Goal: Communication & Community: Answer question/provide support

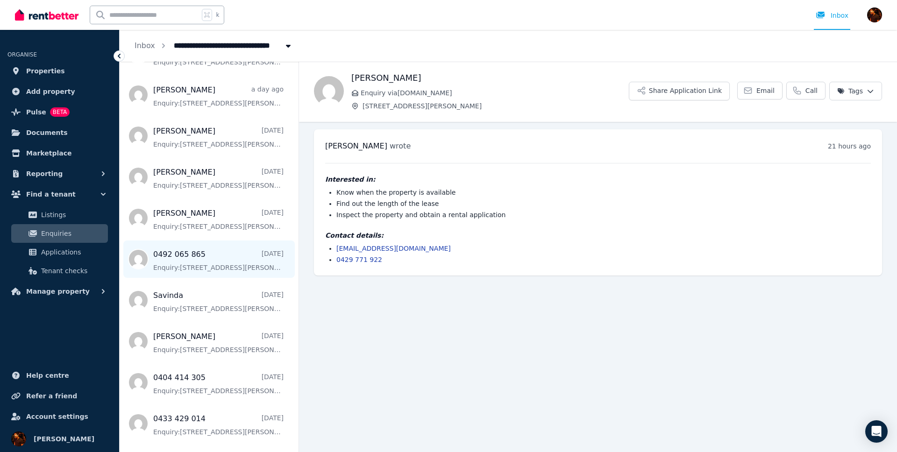
scroll to position [154, 0]
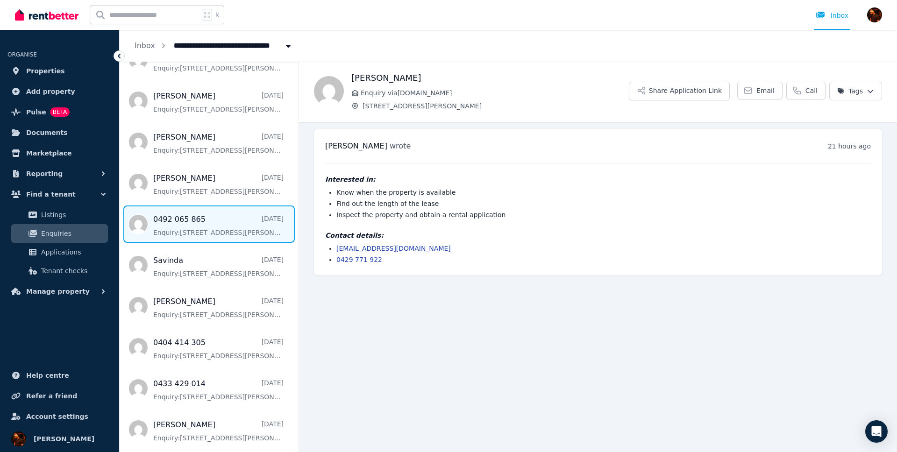
click at [213, 233] on span "Message list" at bounding box center [209, 223] width 179 height 37
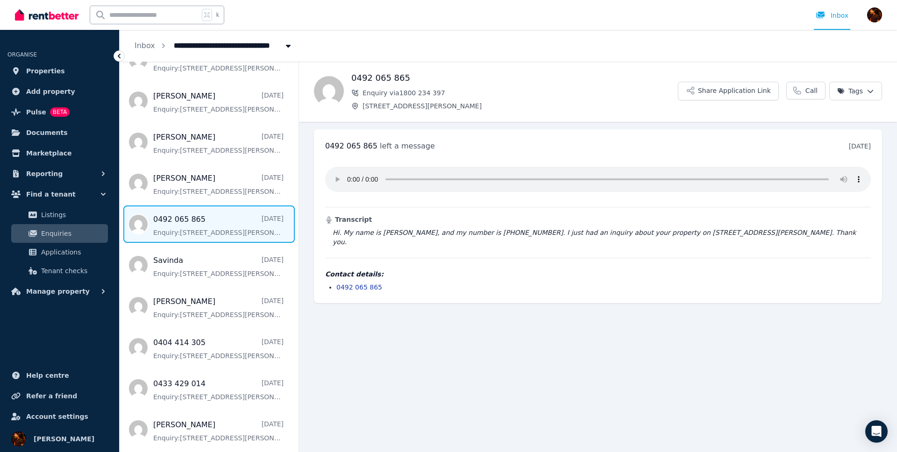
click at [497, 59] on div "**********" at bounding box center [508, 46] width 777 height 32
click at [651, 341] on main "Back 0492 065 865 Enquiry via 1800 234 397 [STREET_ADDRESS][PERSON_NAME] Share …" at bounding box center [598, 257] width 598 height 390
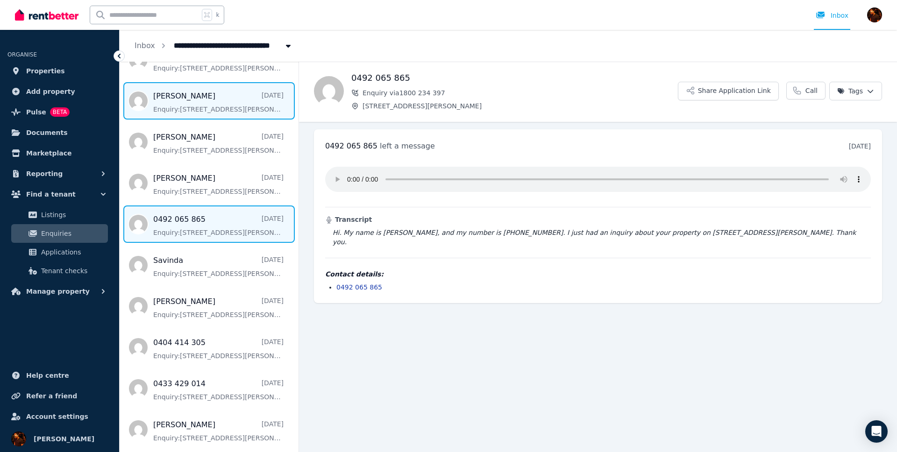
click at [183, 111] on span "Message list" at bounding box center [209, 100] width 179 height 37
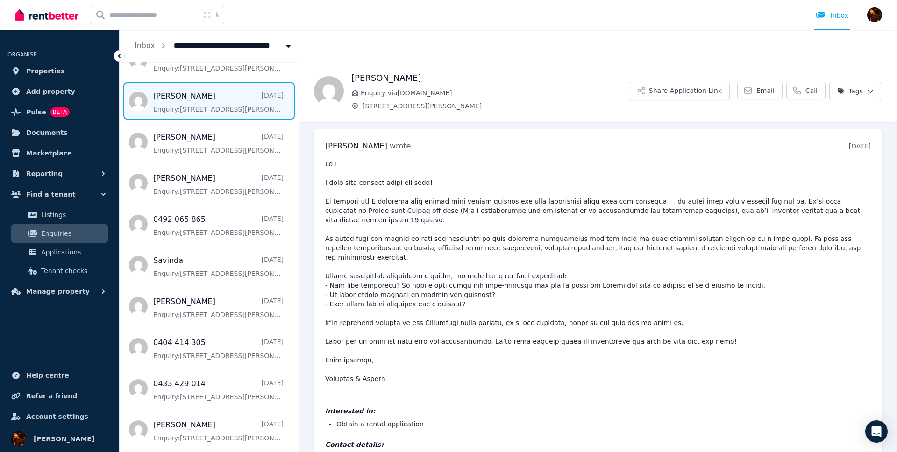
scroll to position [21, 0]
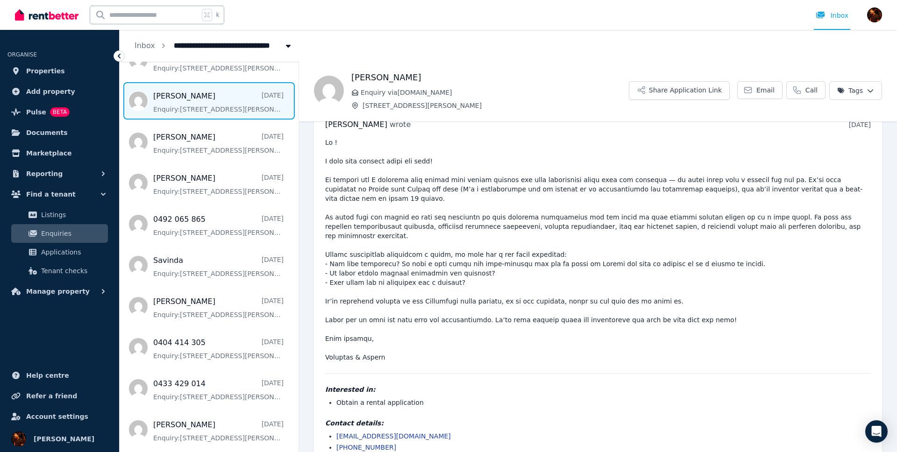
click at [490, 256] on pre at bounding box center [597, 250] width 545 height 224
click at [446, 239] on pre at bounding box center [597, 250] width 545 height 224
drag, startPoint x: 351, startPoint y: 158, endPoint x: 323, endPoint y: 163, distance: 28.3
click at [350, 158] on pre at bounding box center [597, 250] width 545 height 224
drag, startPoint x: 326, startPoint y: 162, endPoint x: 474, endPoint y: 161, distance: 147.6
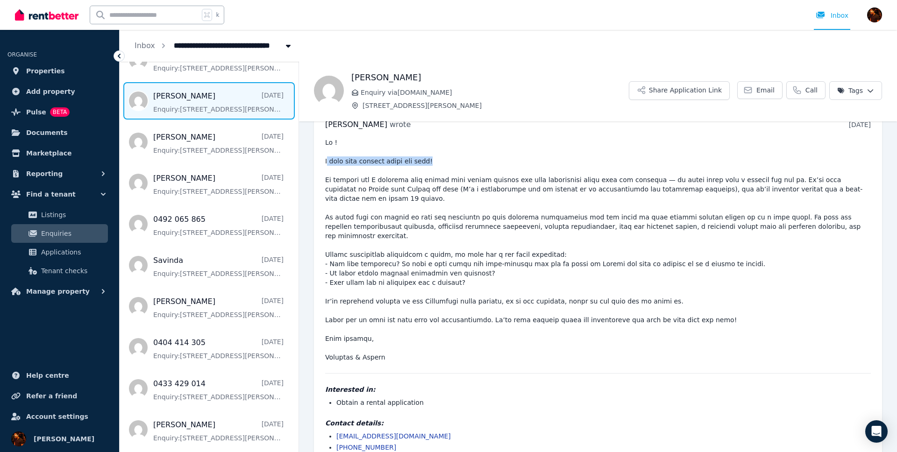
click at [474, 161] on pre at bounding box center [597, 250] width 545 height 224
click at [467, 164] on pre at bounding box center [597, 250] width 545 height 224
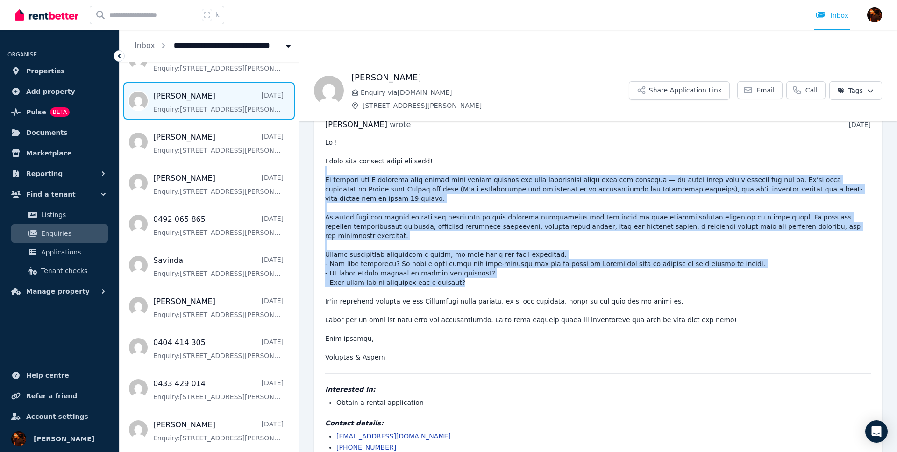
drag, startPoint x: 410, startPoint y: 167, endPoint x: 566, endPoint y: 273, distance: 187.9
click at [532, 264] on pre at bounding box center [597, 250] width 545 height 224
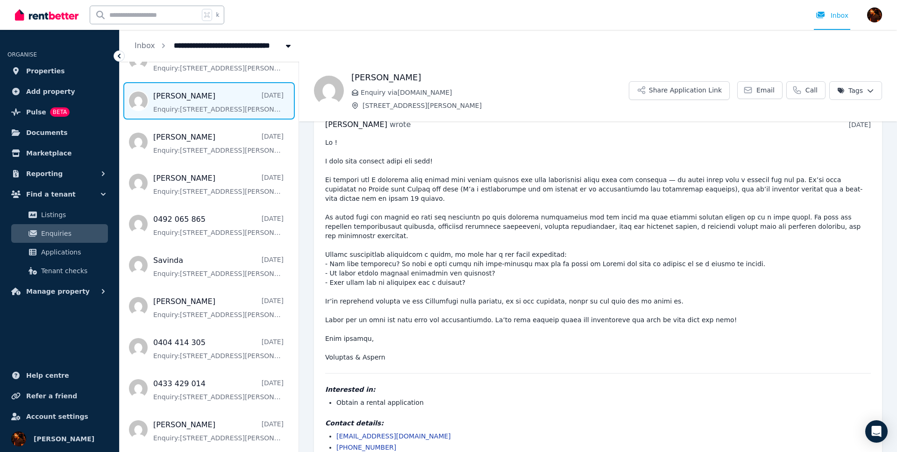
drag, startPoint x: 587, startPoint y: 278, endPoint x: 655, endPoint y: 282, distance: 68.7
click at [587, 278] on pre at bounding box center [597, 250] width 545 height 224
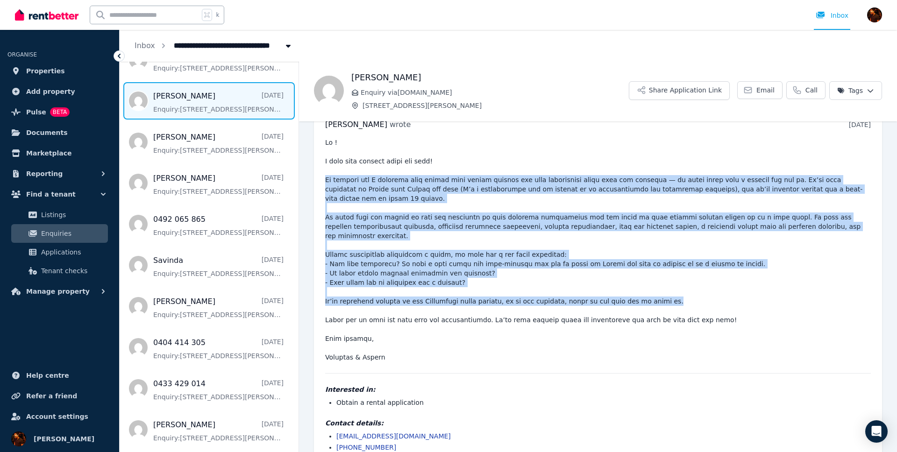
drag, startPoint x: 686, startPoint y: 284, endPoint x: 325, endPoint y: 181, distance: 375.9
click at [325, 181] on pre at bounding box center [597, 250] width 545 height 224
drag, startPoint x: 324, startPoint y: 181, endPoint x: 730, endPoint y: 283, distance: 419.1
click at [730, 283] on div "[PERSON_NAME] wrote [DATE] 10:00 am [DATE][DATE] Interested in: Obtain a rental…" at bounding box center [598, 285] width 568 height 355
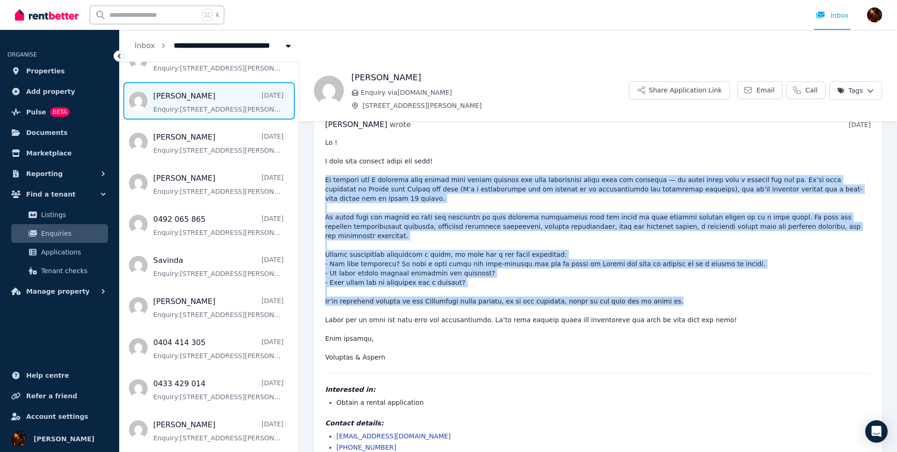
click at [730, 283] on pre at bounding box center [597, 250] width 545 height 224
drag, startPoint x: 658, startPoint y: 275, endPoint x: 326, endPoint y: 179, distance: 345.2
click at [326, 179] on pre at bounding box center [597, 250] width 545 height 224
drag, startPoint x: 326, startPoint y: 179, endPoint x: 711, endPoint y: 283, distance: 398.5
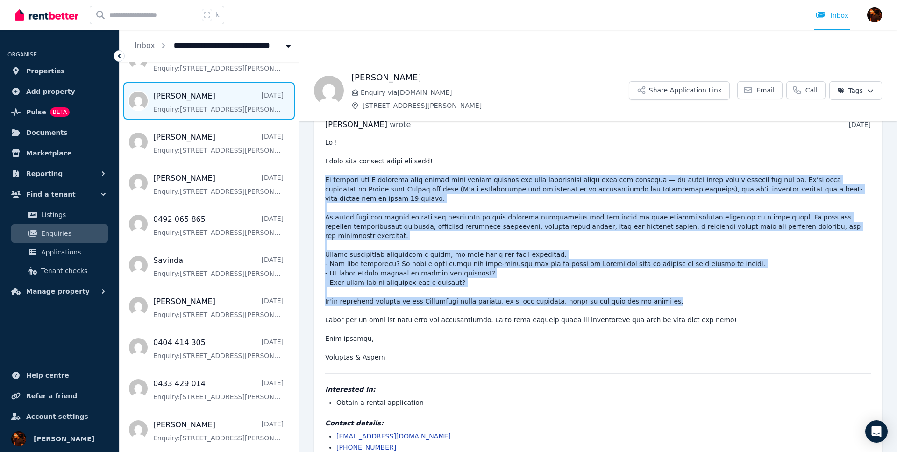
click at [711, 283] on pre at bounding box center [597, 250] width 545 height 224
drag, startPoint x: 702, startPoint y: 285, endPoint x: 324, endPoint y: 183, distance: 391.5
click at [324, 183] on div "[PERSON_NAME] wrote [DATE] 10:00 am [DATE][DATE] Interested in: Obtain a rental…" at bounding box center [598, 285] width 568 height 355
click at [325, 183] on pre at bounding box center [597, 250] width 545 height 224
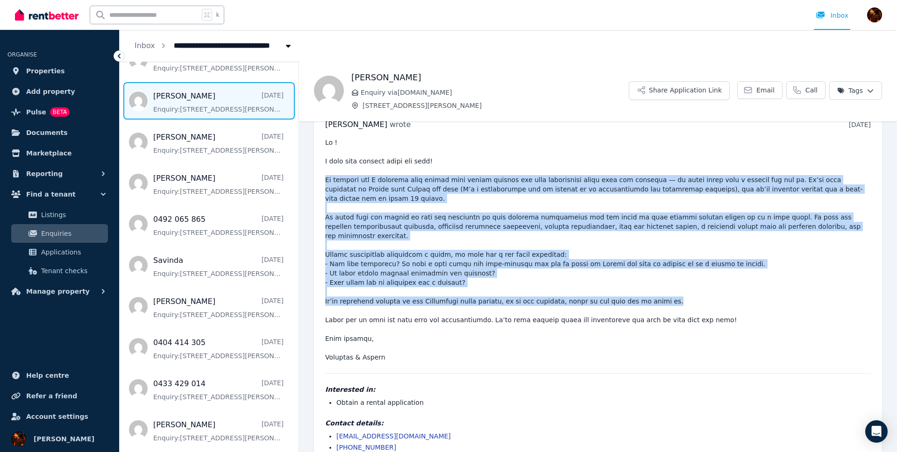
drag, startPoint x: 326, startPoint y: 183, endPoint x: 774, endPoint y: 285, distance: 459.9
click at [774, 285] on pre at bounding box center [597, 250] width 545 height 224
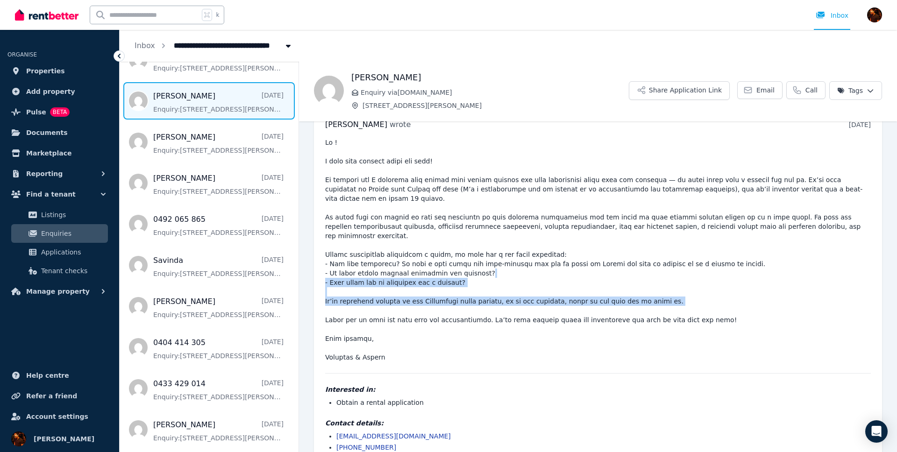
drag, startPoint x: 764, startPoint y: 288, endPoint x: 660, endPoint y: 253, distance: 109.7
click at [664, 255] on pre at bounding box center [597, 250] width 545 height 224
click at [660, 253] on pre at bounding box center [597, 250] width 545 height 224
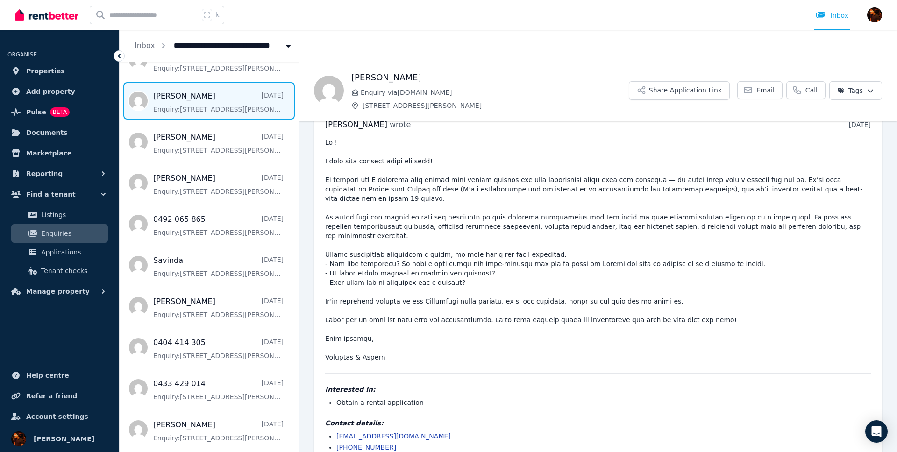
click at [680, 283] on pre at bounding box center [597, 250] width 545 height 224
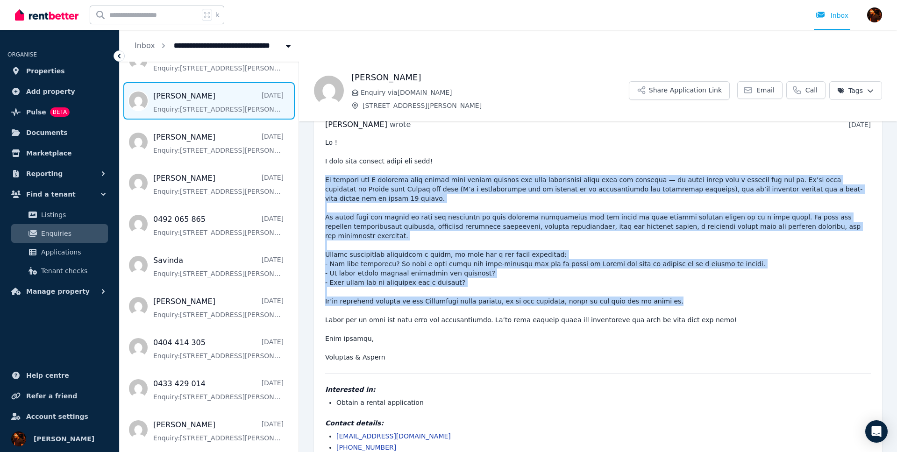
drag, startPoint x: 685, startPoint y: 283, endPoint x: 326, endPoint y: 176, distance: 374.7
click at [326, 176] on pre at bounding box center [597, 250] width 545 height 224
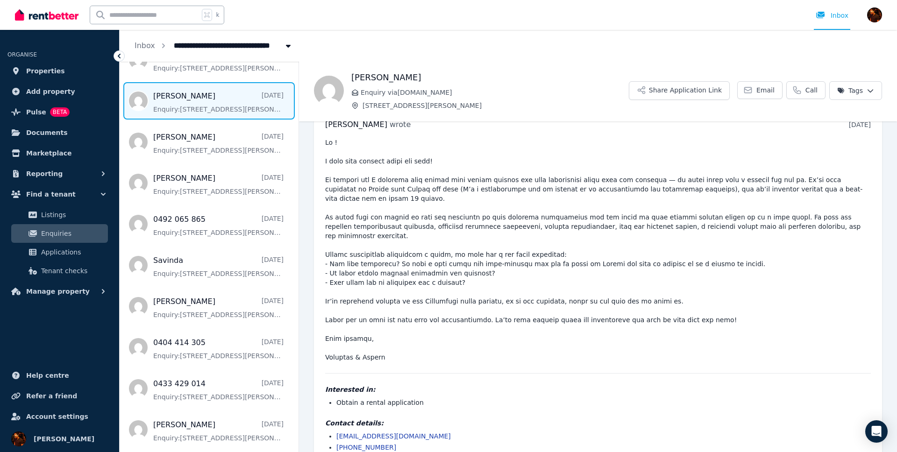
click at [325, 179] on pre at bounding box center [597, 250] width 545 height 224
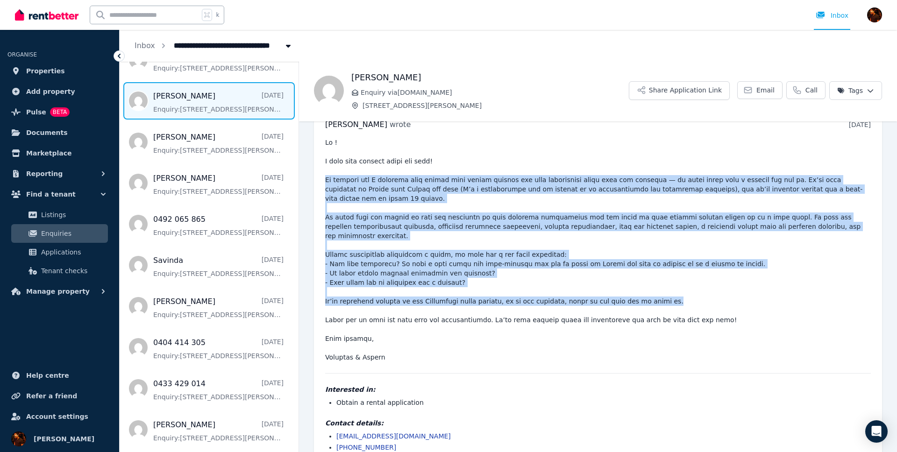
drag, startPoint x: 325, startPoint y: 180, endPoint x: 682, endPoint y: 282, distance: 371.6
click at [682, 282] on pre at bounding box center [597, 250] width 545 height 224
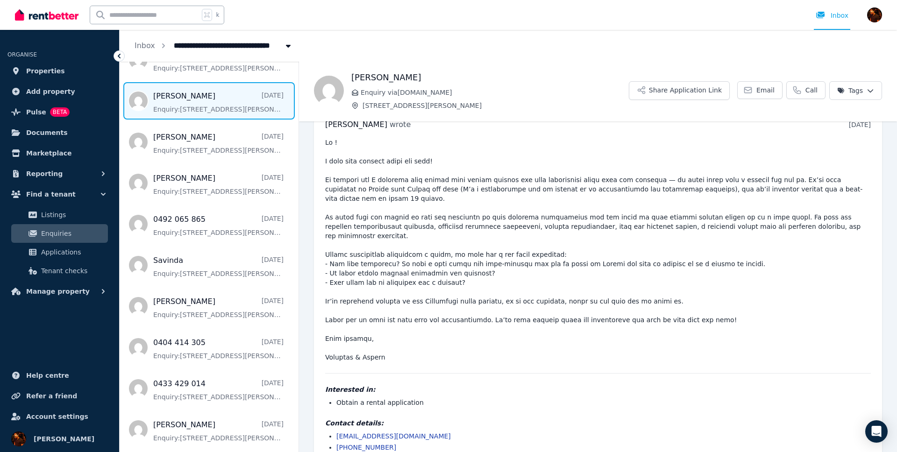
click at [617, 202] on pre at bounding box center [597, 250] width 545 height 224
click at [56, 70] on span "Properties" at bounding box center [45, 70] width 39 height 11
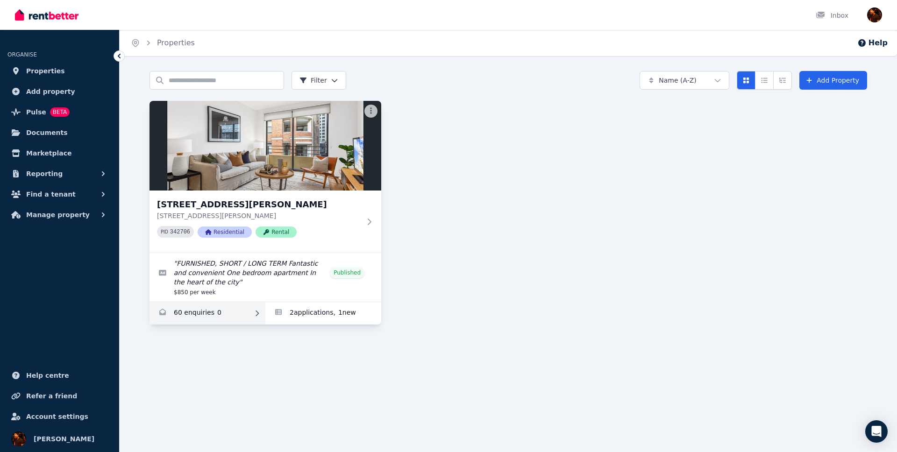
click at [232, 303] on link "Enquiries for 7/37-51 Foster Street, Surry Hills" at bounding box center [207, 313] width 116 height 22
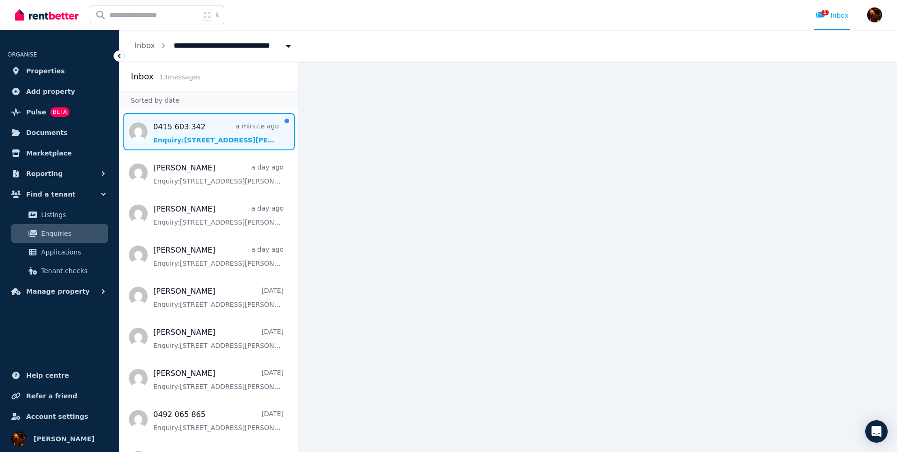
click at [195, 138] on span "Message list" at bounding box center [209, 131] width 179 height 37
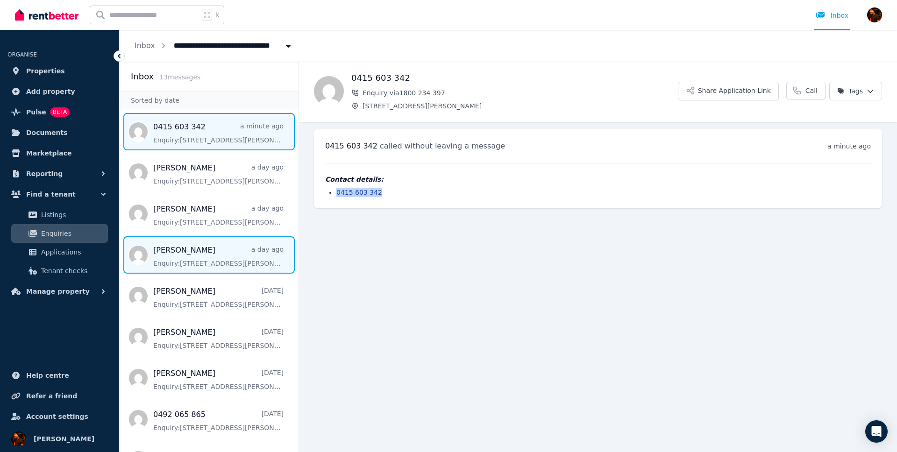
click at [191, 257] on span "Message list" at bounding box center [209, 254] width 179 height 37
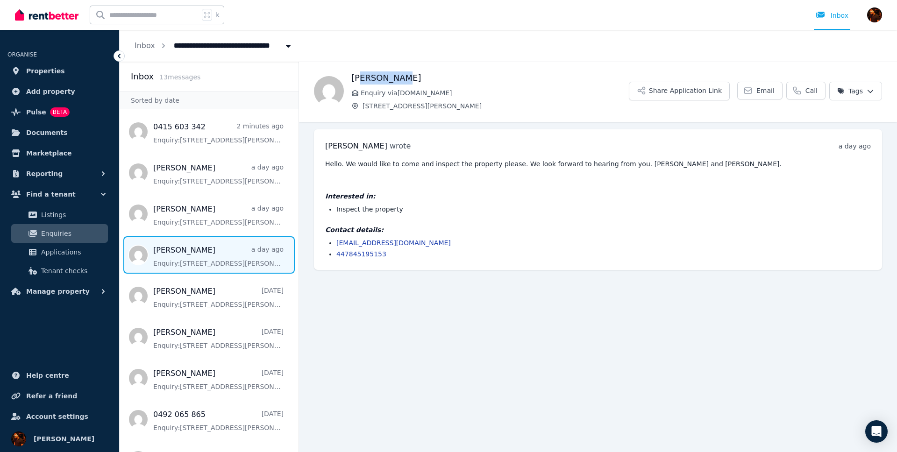
drag, startPoint x: 360, startPoint y: 77, endPoint x: 425, endPoint y: 81, distance: 65.1
click at [425, 81] on h1 "[PERSON_NAME]" at bounding box center [489, 77] width 277 height 13
click at [525, 78] on h1 "[PERSON_NAME]" at bounding box center [489, 77] width 277 height 13
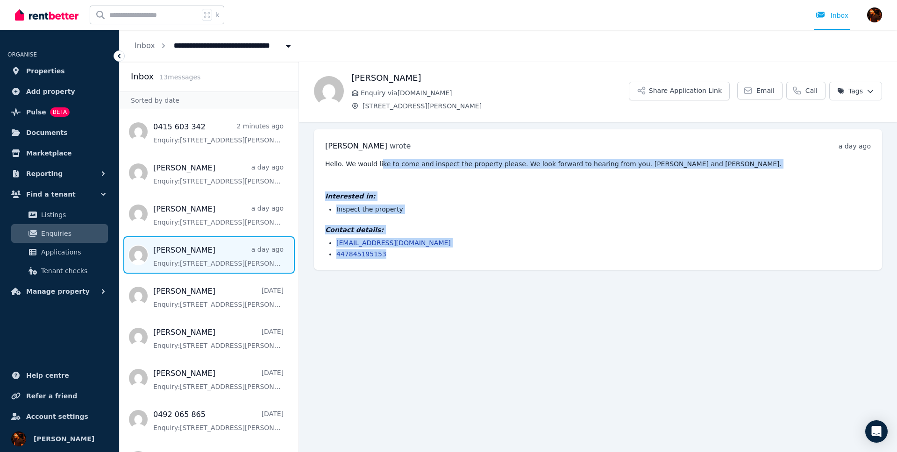
drag, startPoint x: 523, startPoint y: 251, endPoint x: 370, endPoint y: 175, distance: 170.0
click at [376, 162] on div "Hello. We would like to come and inspect the property please. We look forward t…" at bounding box center [597, 208] width 545 height 99
drag, startPoint x: 370, startPoint y: 175, endPoint x: 358, endPoint y: 176, distance: 12.6
click at [370, 175] on div "Hello. We would like to come and inspect the property please. We look forward t…" at bounding box center [597, 208] width 545 height 99
drag, startPoint x: 324, startPoint y: 165, endPoint x: 529, endPoint y: 256, distance: 224.5
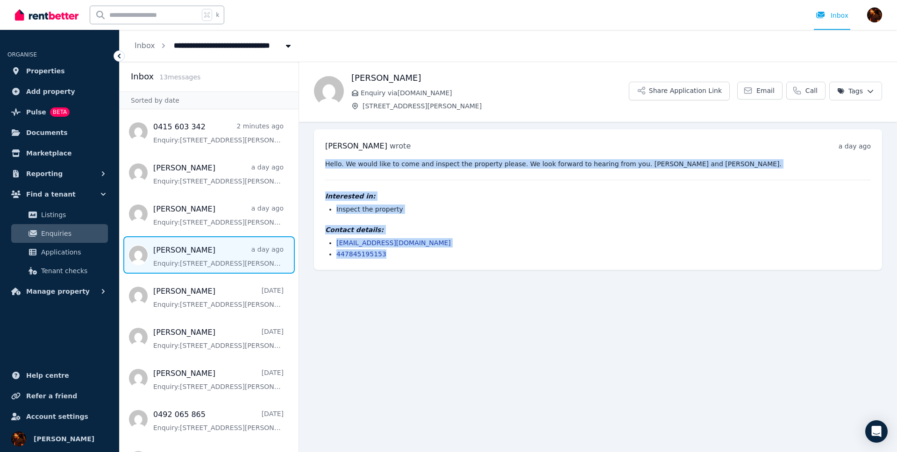
click at [529, 255] on div "Rosie Baker wrote a day ago 9:26 am on Wed, 3 Sep 2025 Hello. We would like to …" at bounding box center [598, 199] width 568 height 141
click at [529, 257] on li "447845195153" at bounding box center [603, 253] width 534 height 9
drag, startPoint x: 538, startPoint y: 264, endPoint x: 335, endPoint y: 166, distance: 224.5
click at [335, 166] on div "Rosie Baker wrote a day ago 9:26 am on Wed, 3 Sep 2025 Hello. We would like to …" at bounding box center [598, 199] width 568 height 141
click at [335, 166] on pre "Hello. We would like to come and inspect the property please. We look forward t…" at bounding box center [597, 163] width 545 height 9
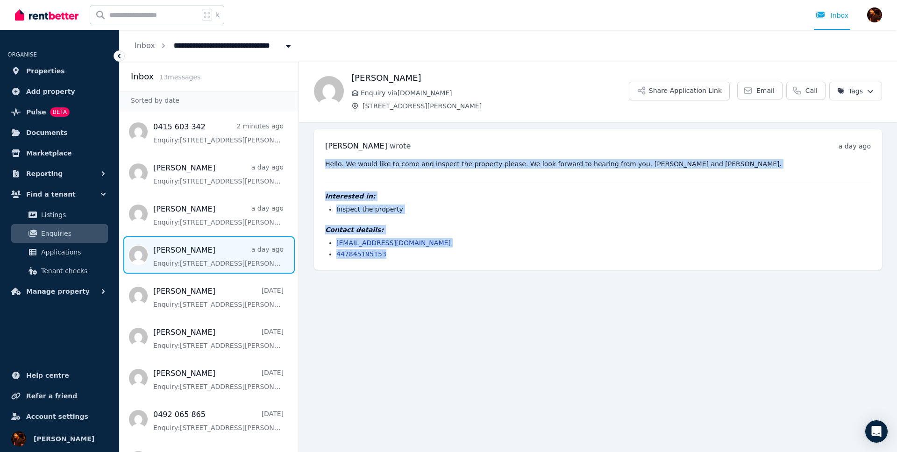
drag, startPoint x: 325, startPoint y: 165, endPoint x: 609, endPoint y: 261, distance: 299.6
click at [609, 261] on div "Rosie Baker wrote a day ago 9:26 am on Wed, 3 Sep 2025 Hello. We would like to …" at bounding box center [598, 199] width 568 height 141
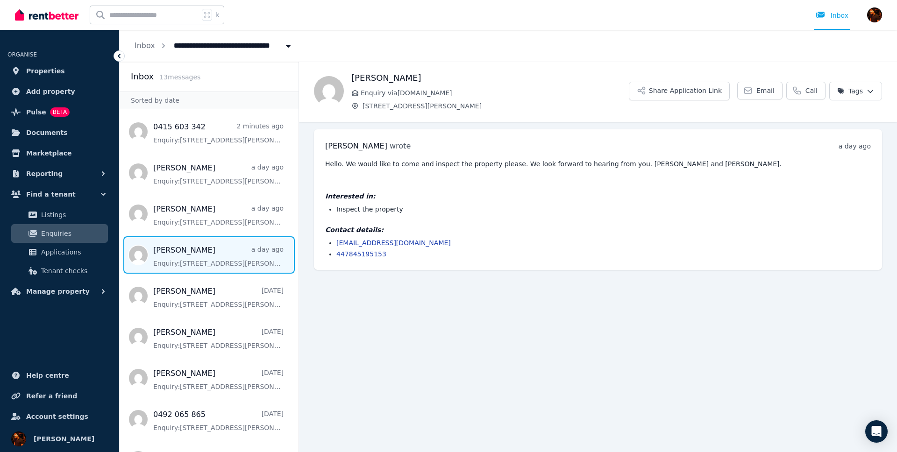
click at [474, 313] on main "Back Rosie Baker Enquiry via RealEstate.com.au 7/37-51 Foster Street, Surry Hil…" at bounding box center [598, 257] width 598 height 390
